Goal: Task Accomplishment & Management: Manage account settings

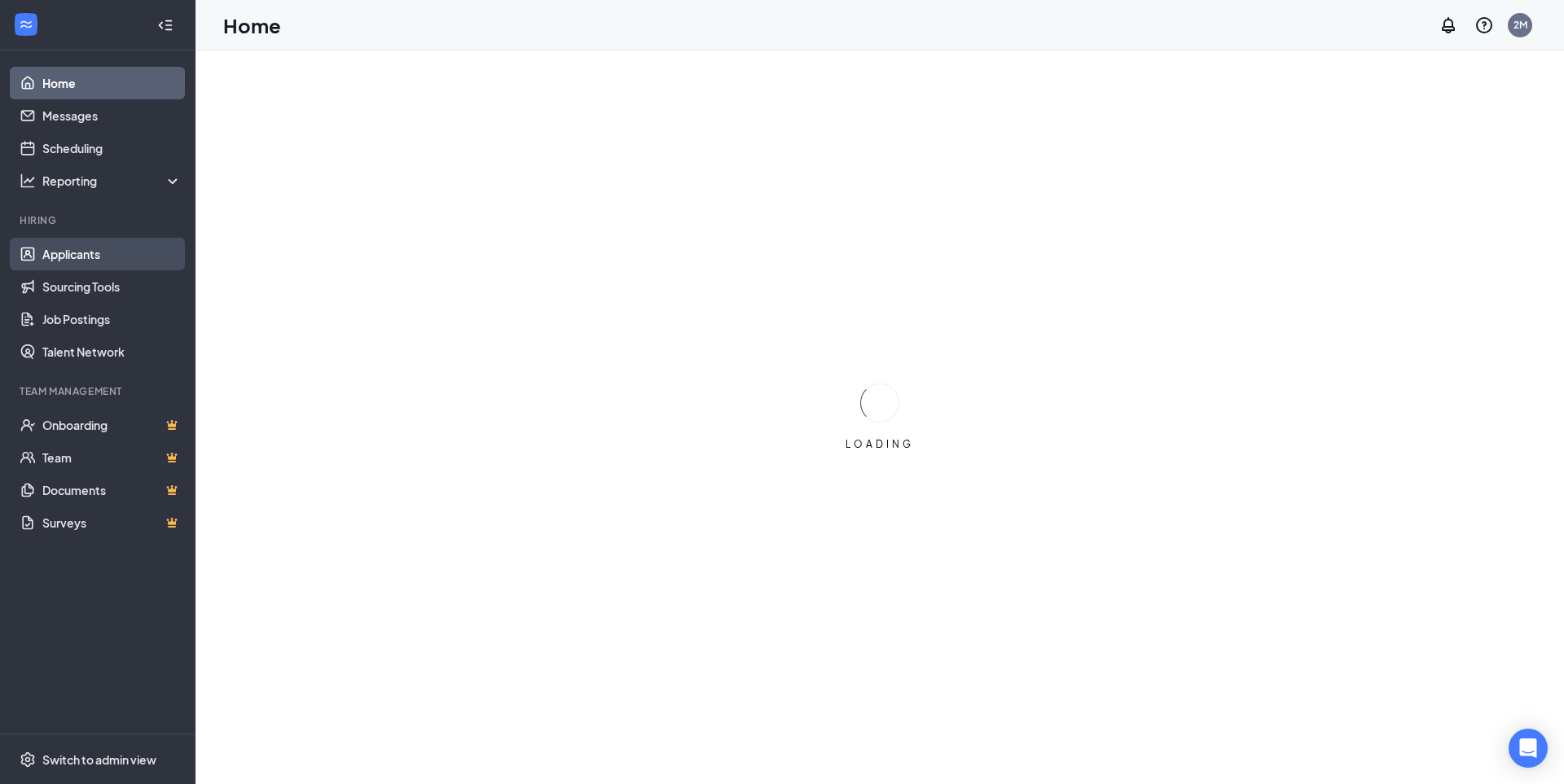
click at [94, 257] on link "Applicants" at bounding box center [112, 254] width 140 height 33
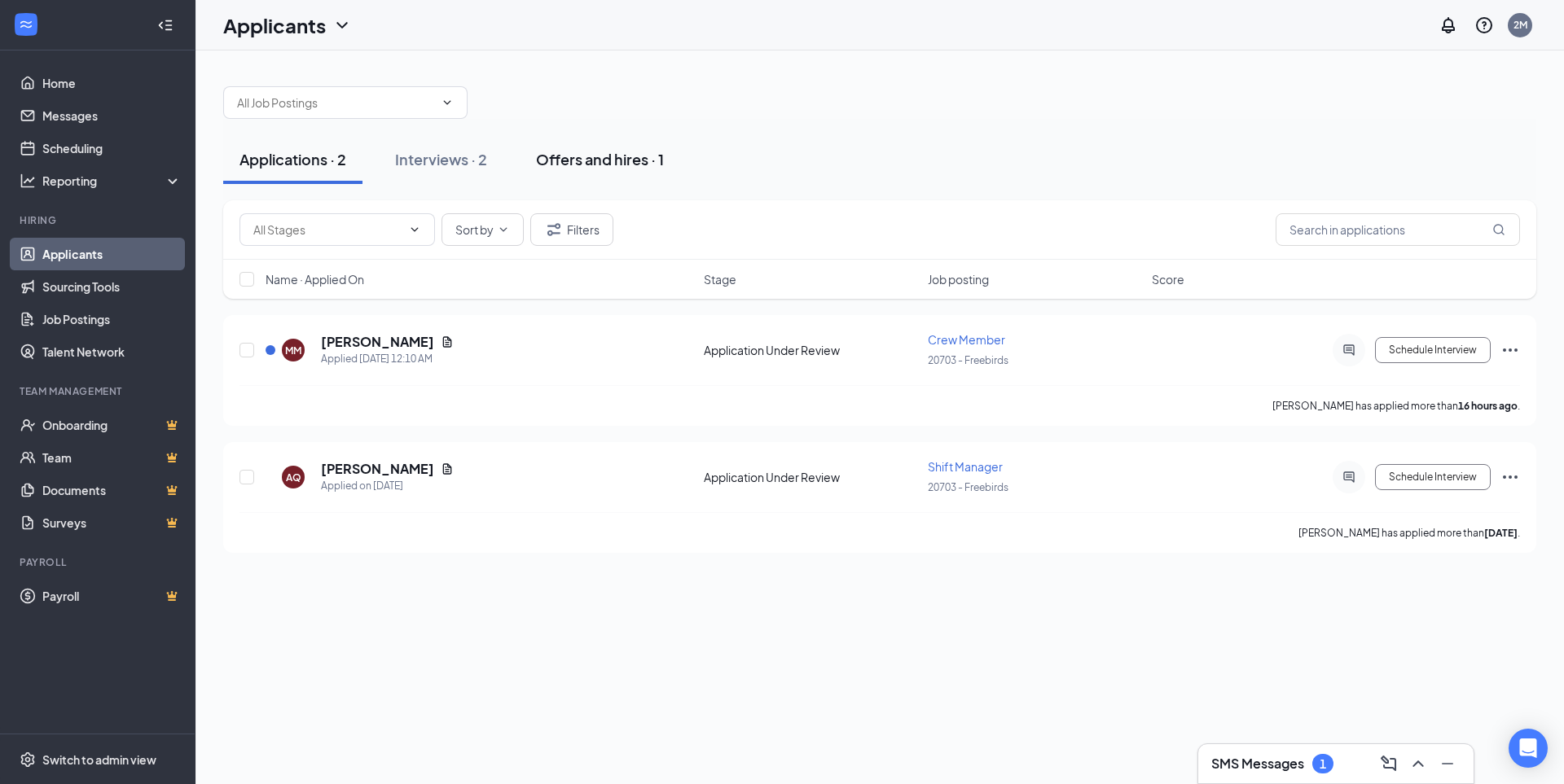
click at [607, 159] on div "Offers and hires · 1" at bounding box center [600, 159] width 128 height 20
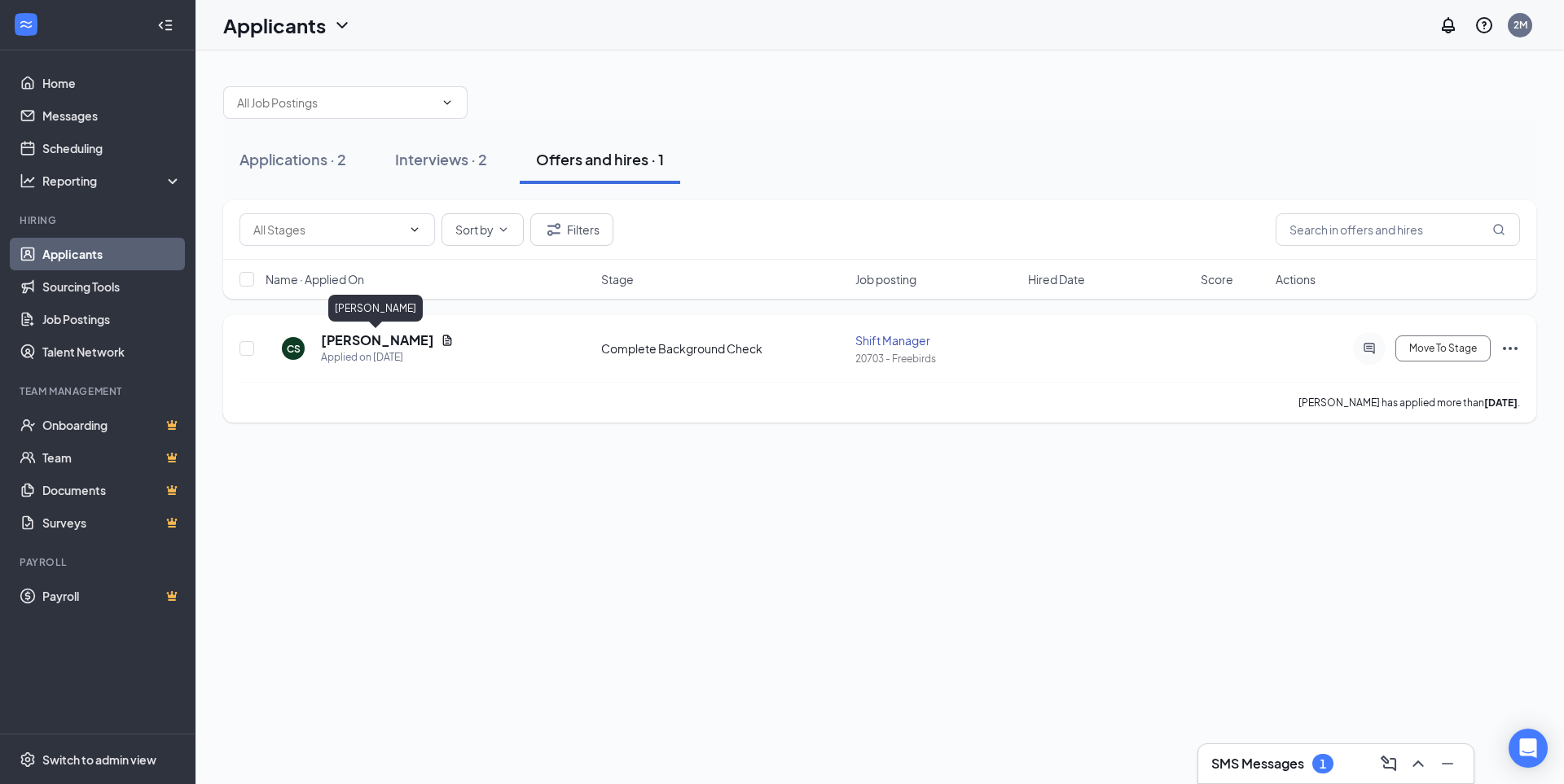
click at [368, 344] on h5 "[PERSON_NAME]" at bounding box center [378, 340] width 113 height 18
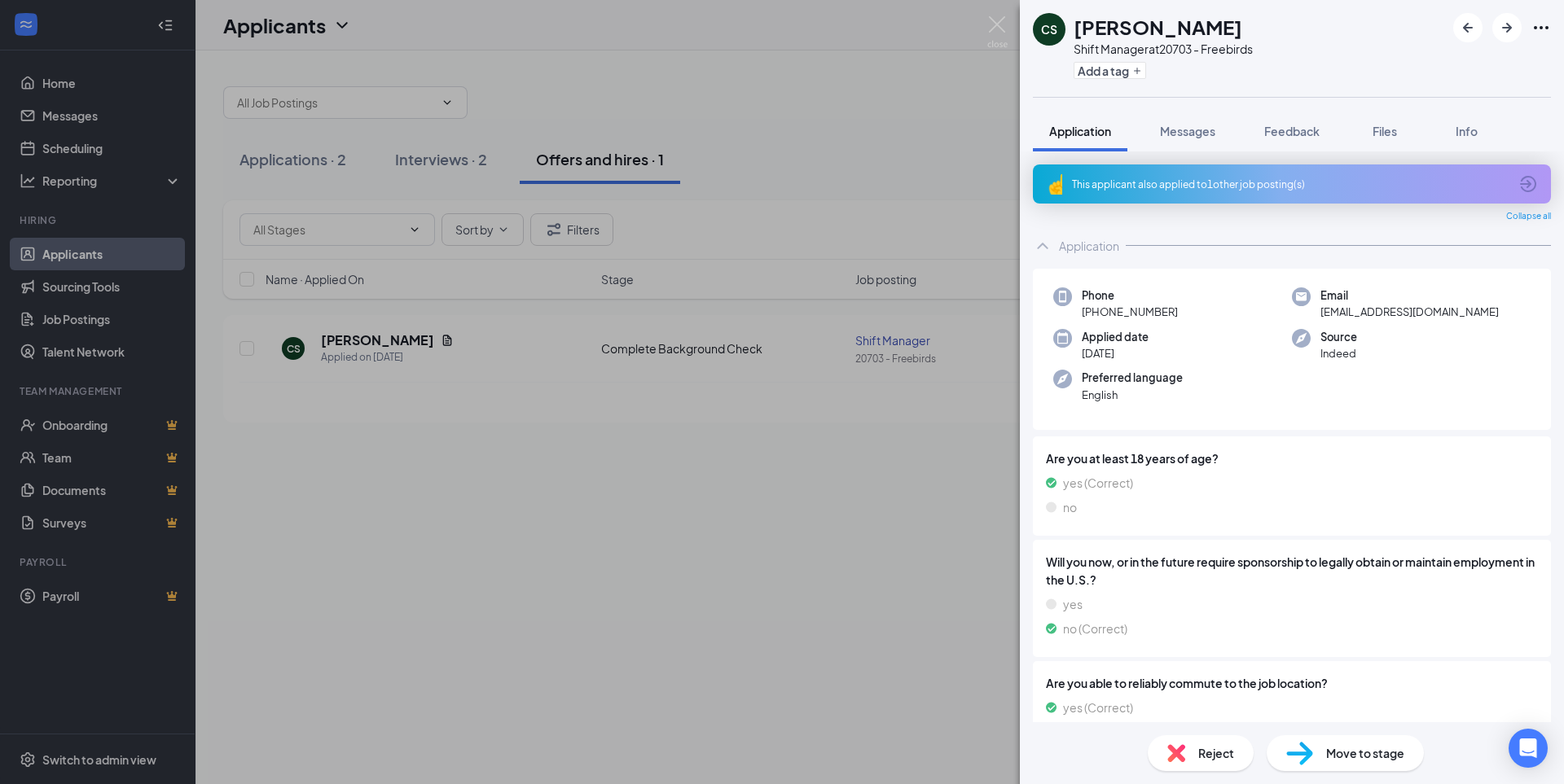
click at [888, 452] on div "CS [PERSON_NAME] Shift Manager at 20703 - Freebirds Add a tag Application Messa…" at bounding box center [782, 392] width 1564 height 784
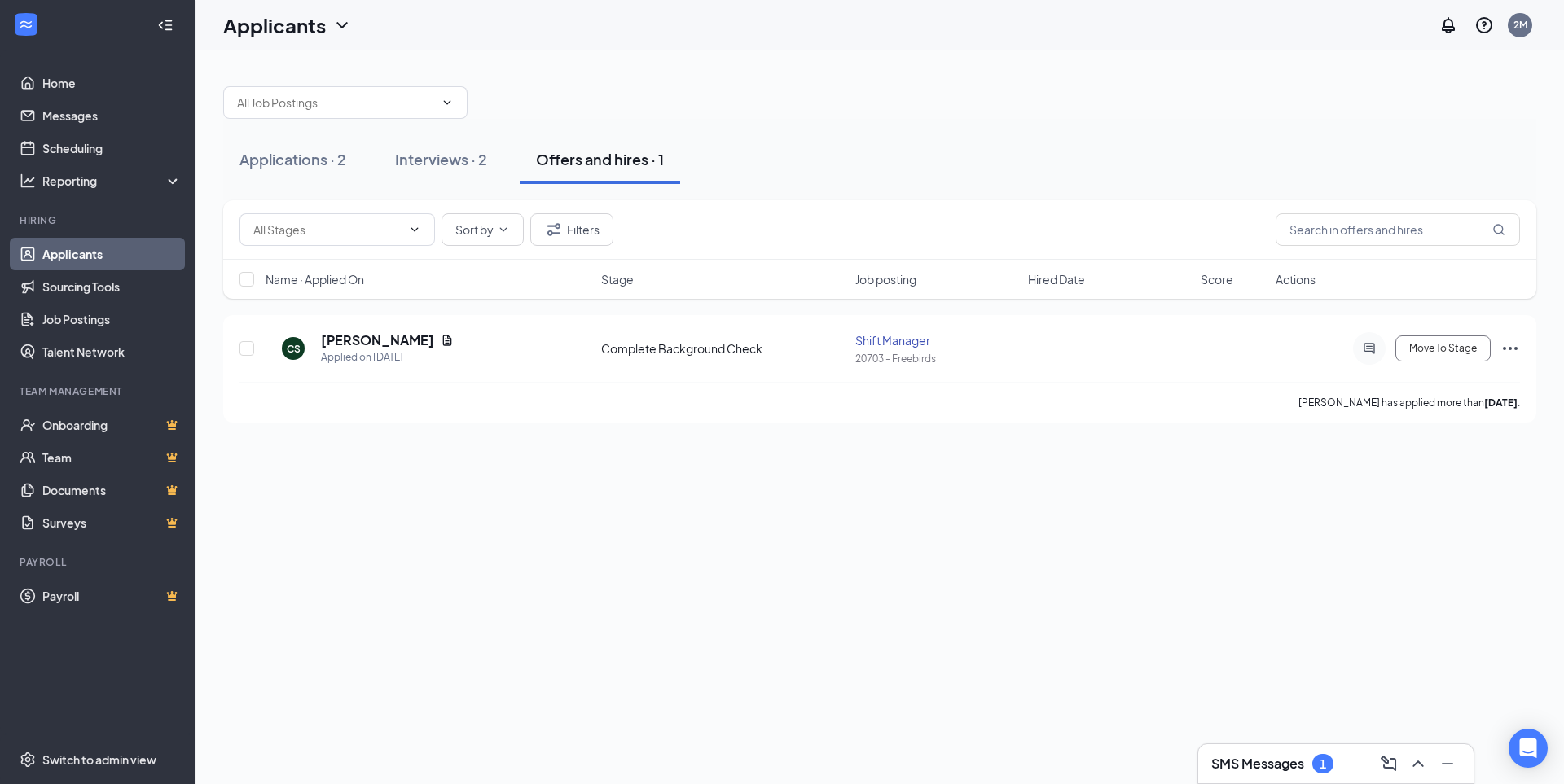
click at [1288, 762] on h3 "SMS Messages" at bounding box center [1257, 763] width 93 height 18
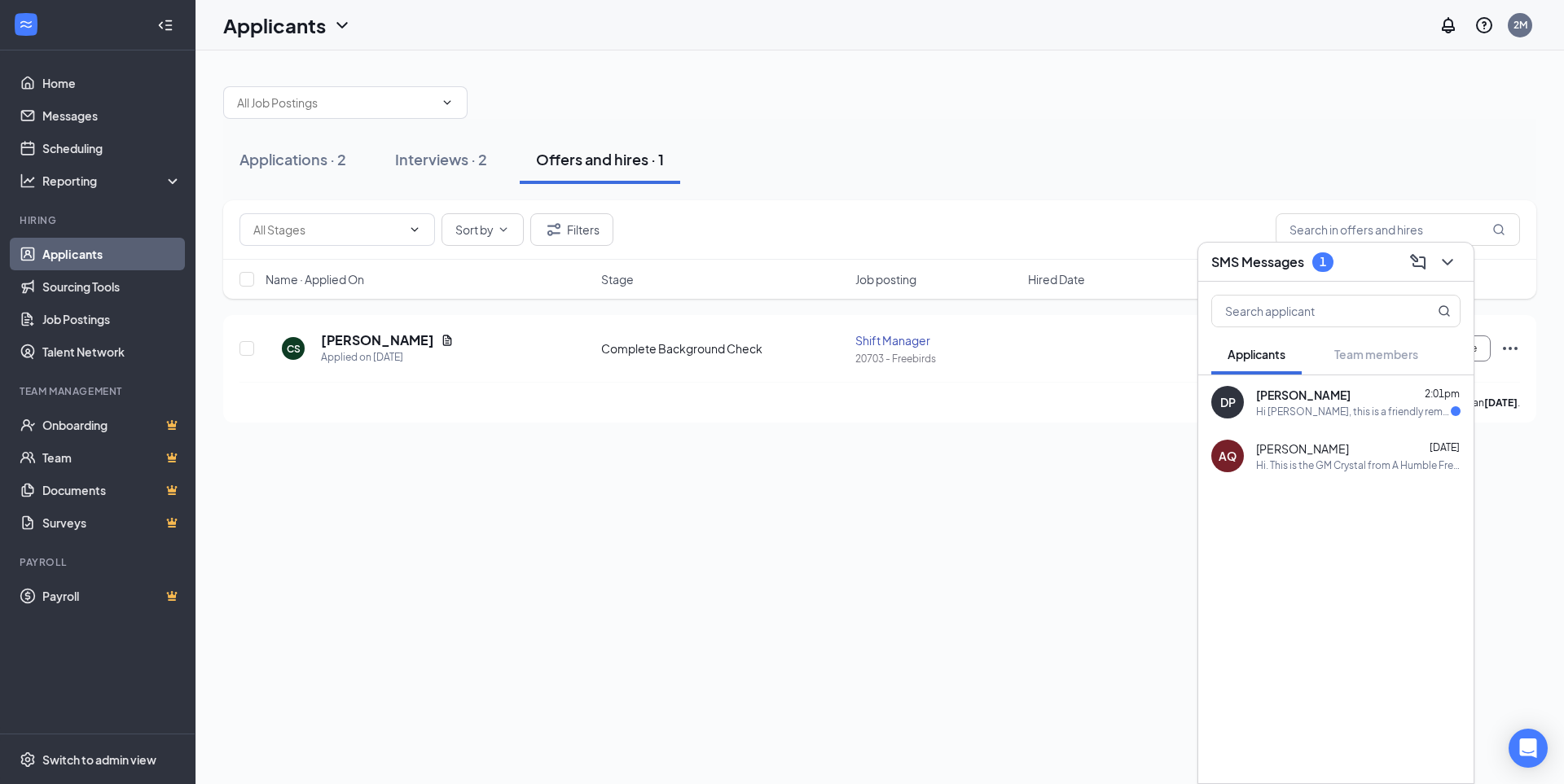
click at [966, 518] on div "Applications · 2 Interviews · 2 Offers and hires · 1 Sort by Filters Name · App…" at bounding box center [879, 417] width 1369 height 733
click at [844, 162] on div "Applications · 2 Interviews · 2 Offers and hires · 1" at bounding box center [879, 159] width 1313 height 49
click at [1452, 259] on icon "ChevronDown" at bounding box center [1446, 262] width 11 height 7
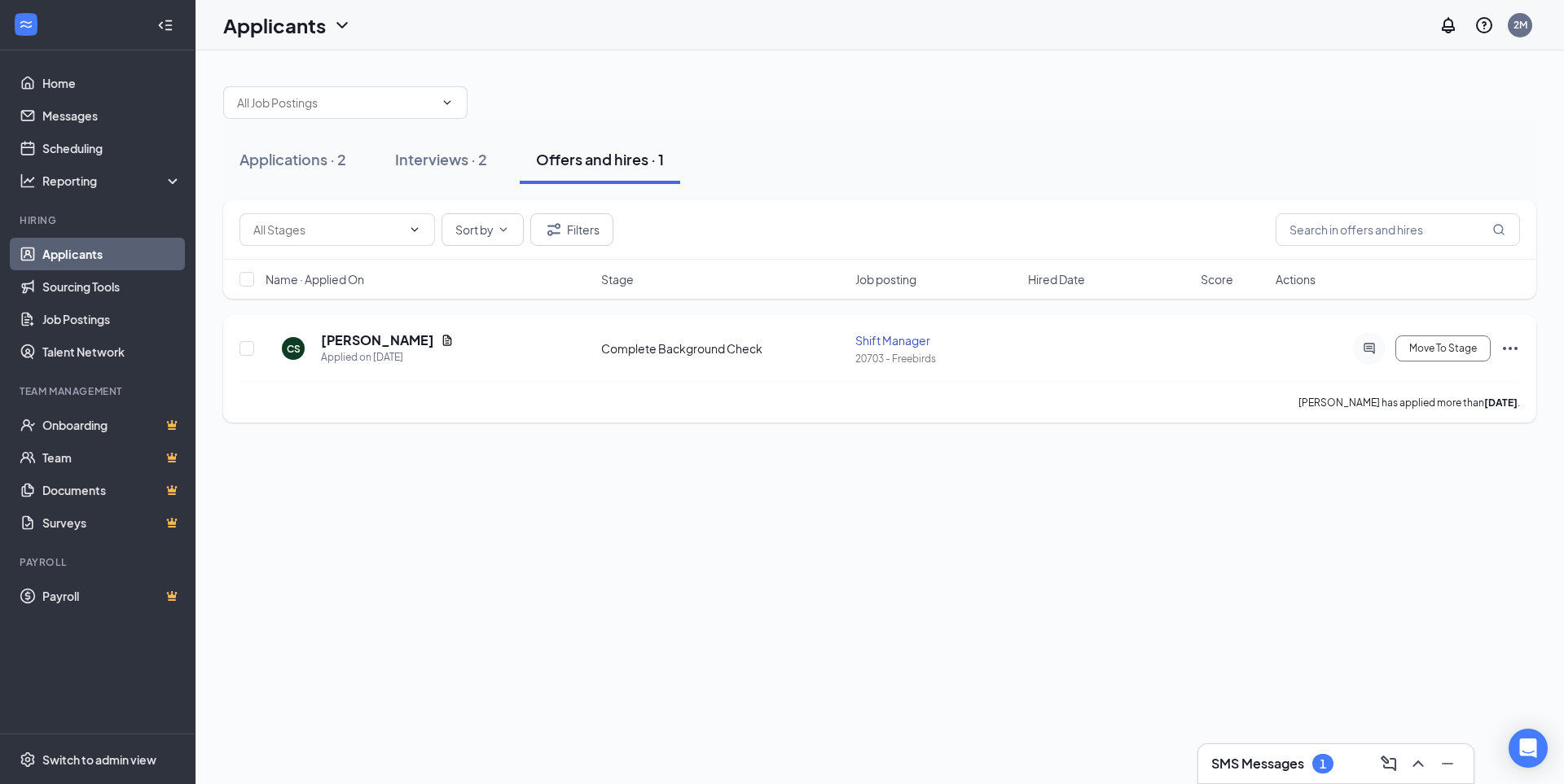
click at [1510, 349] on icon "Ellipses" at bounding box center [1509, 348] width 14 height 3
